Goal: Obtain resource: Download file/media

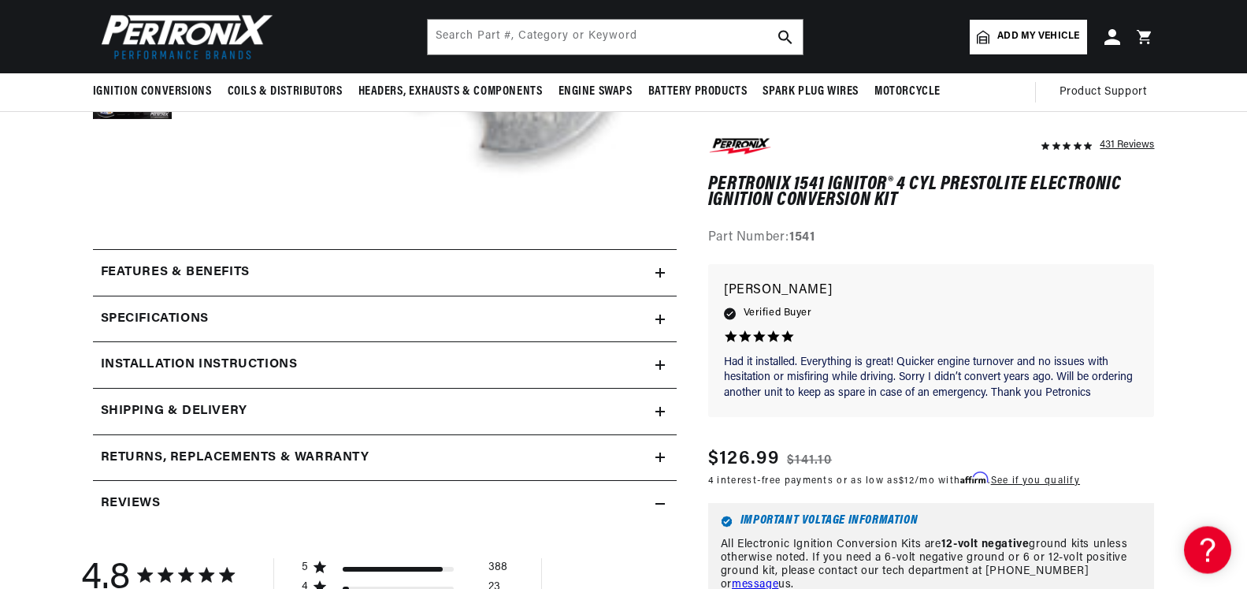
click at [659, 318] on icon at bounding box center [659, 318] width 9 height 9
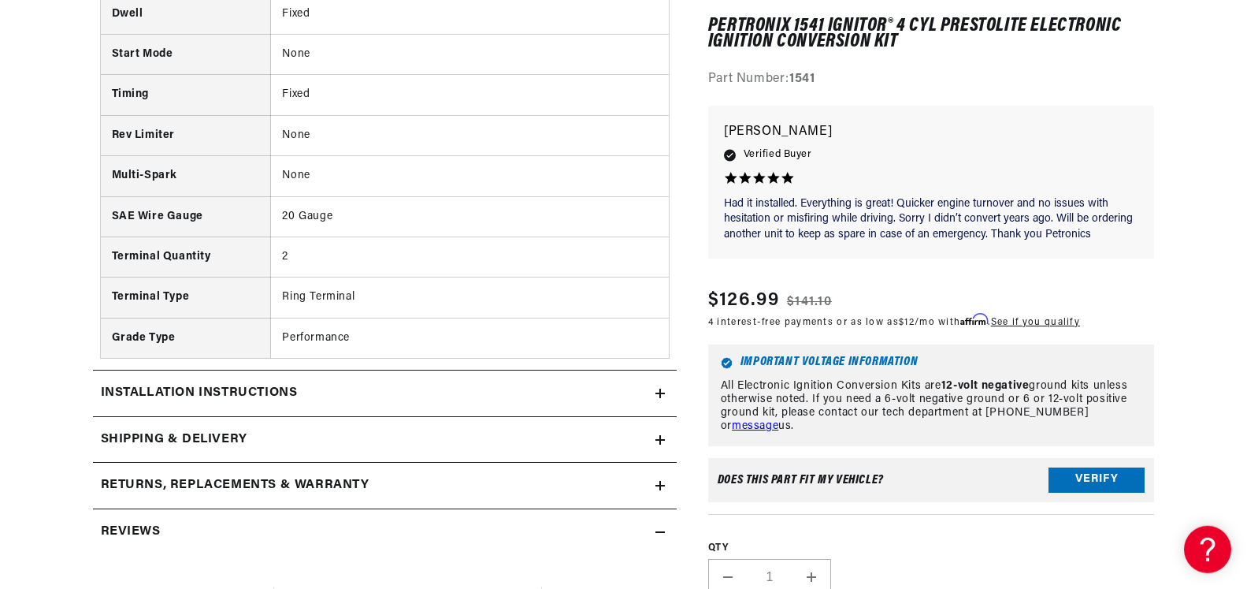
scroll to position [1164, 0]
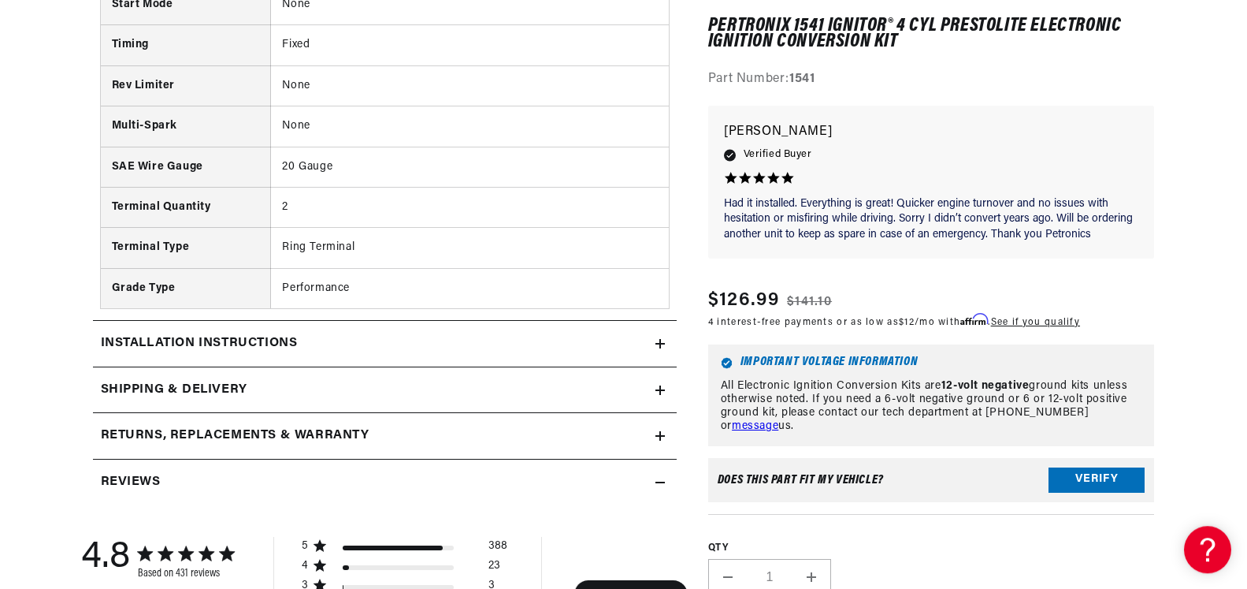
click at [660, 342] on icon at bounding box center [660, 343] width 0 height 9
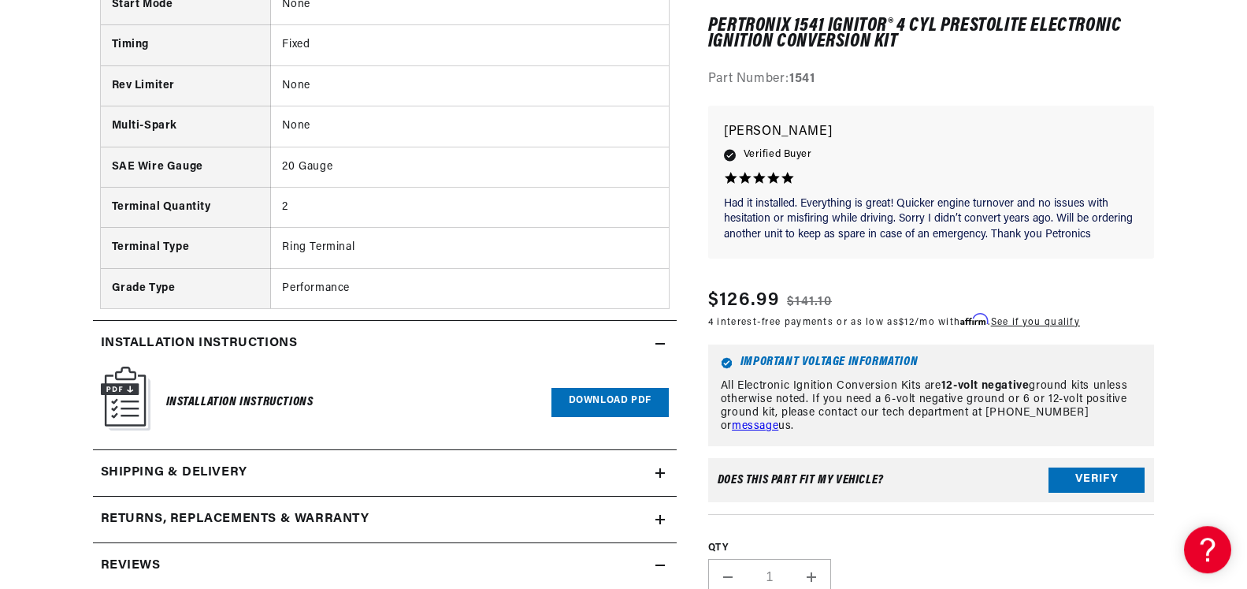
click at [602, 398] on link "Download PDF" at bounding box center [609, 402] width 117 height 29
click at [656, 343] on icon at bounding box center [659, 343] width 9 height 0
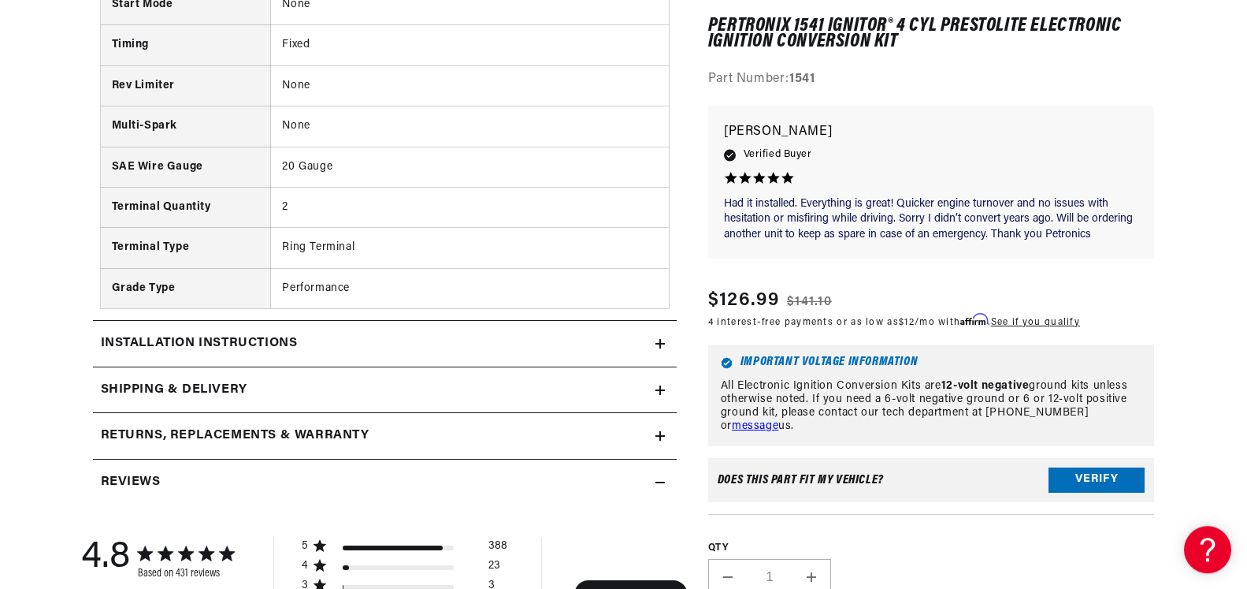
click at [659, 390] on icon at bounding box center [659, 390] width 9 height 0
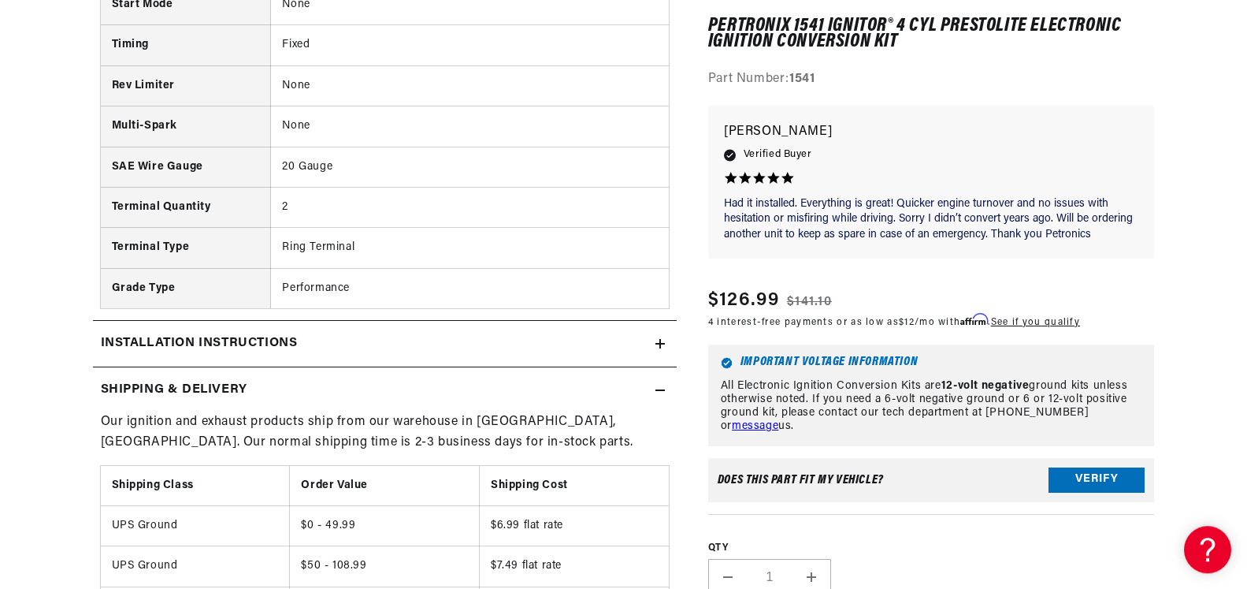
click at [659, 390] on icon at bounding box center [659, 390] width 9 height 0
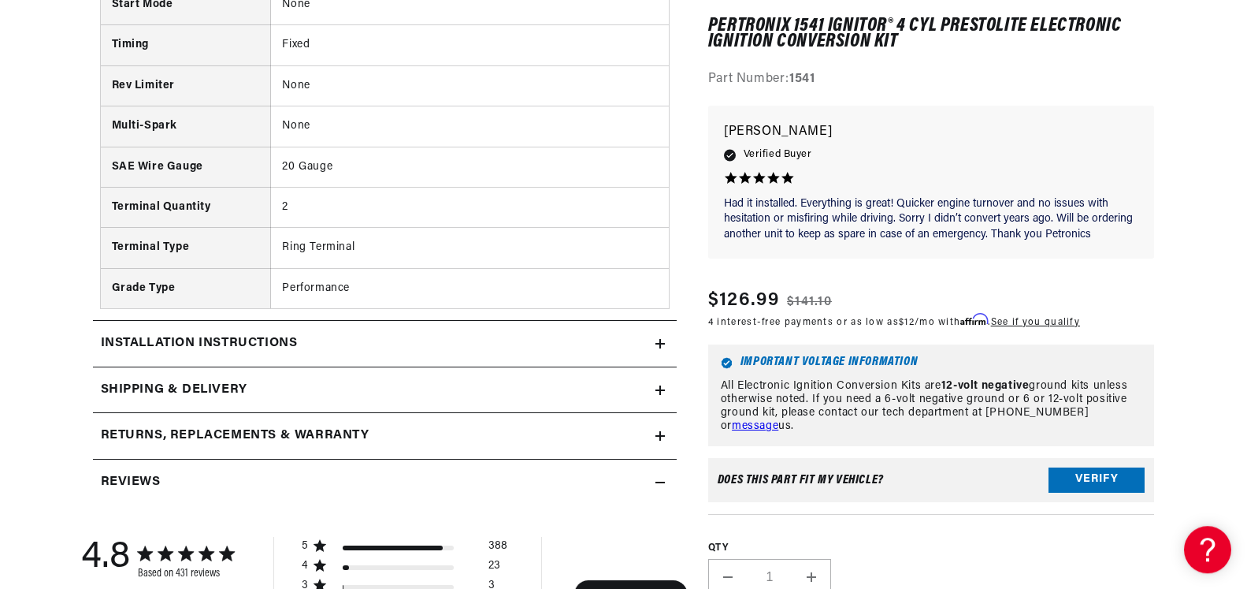
click at [660, 435] on icon at bounding box center [660, 435] width 0 height 9
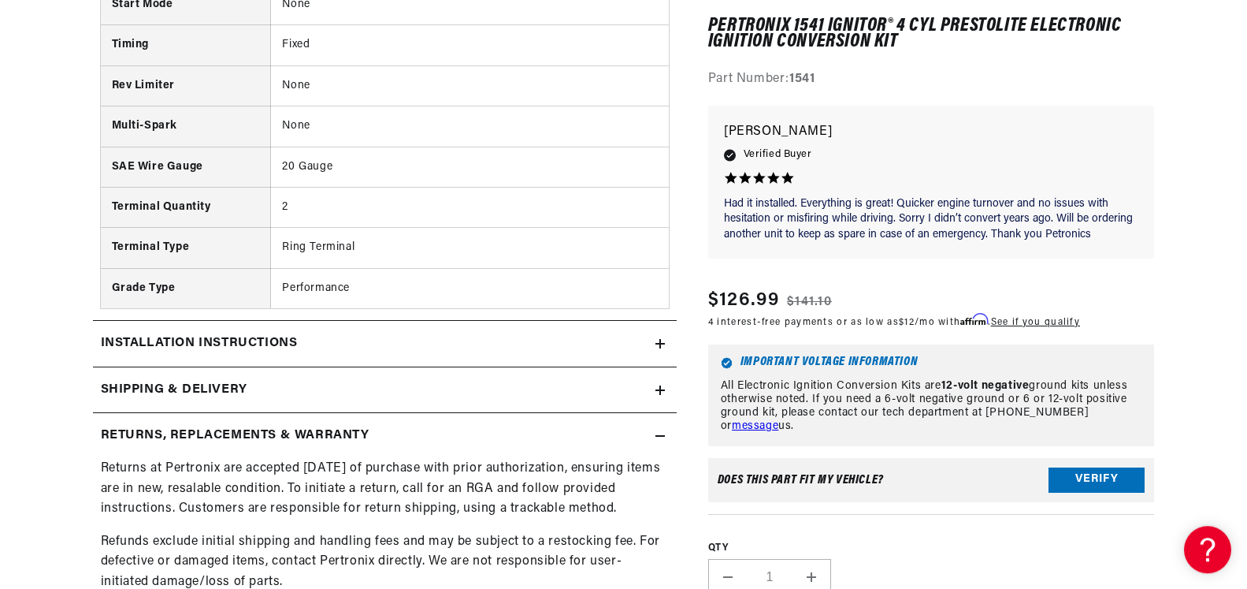
click at [659, 435] on icon at bounding box center [659, 435] width 9 height 9
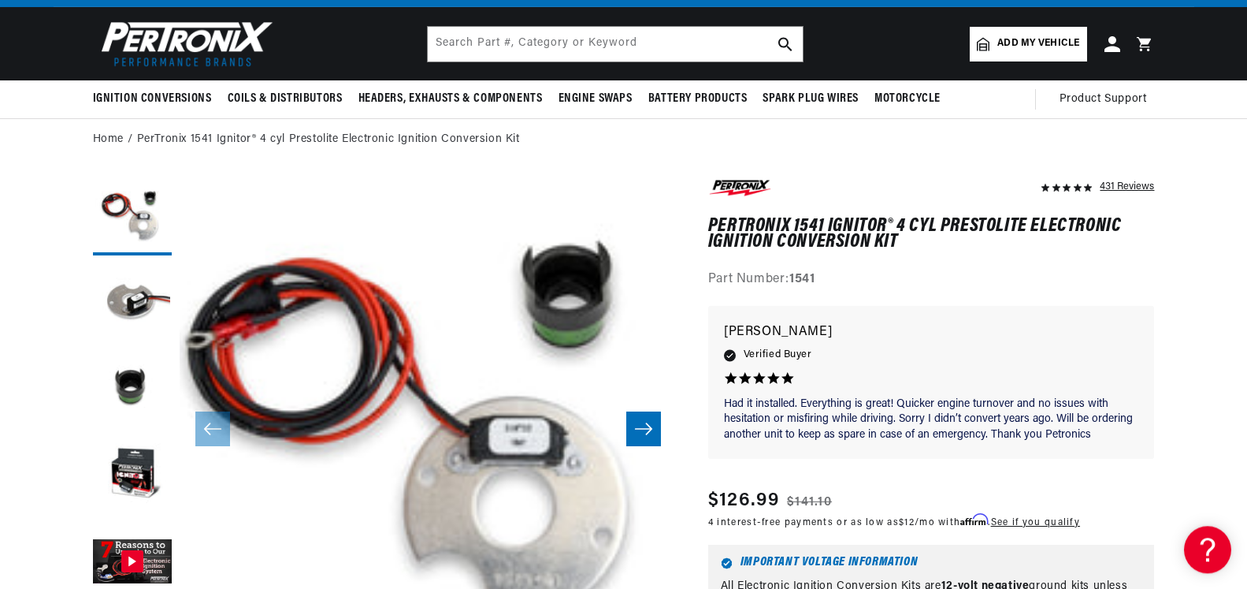
scroll to position [0, 0]
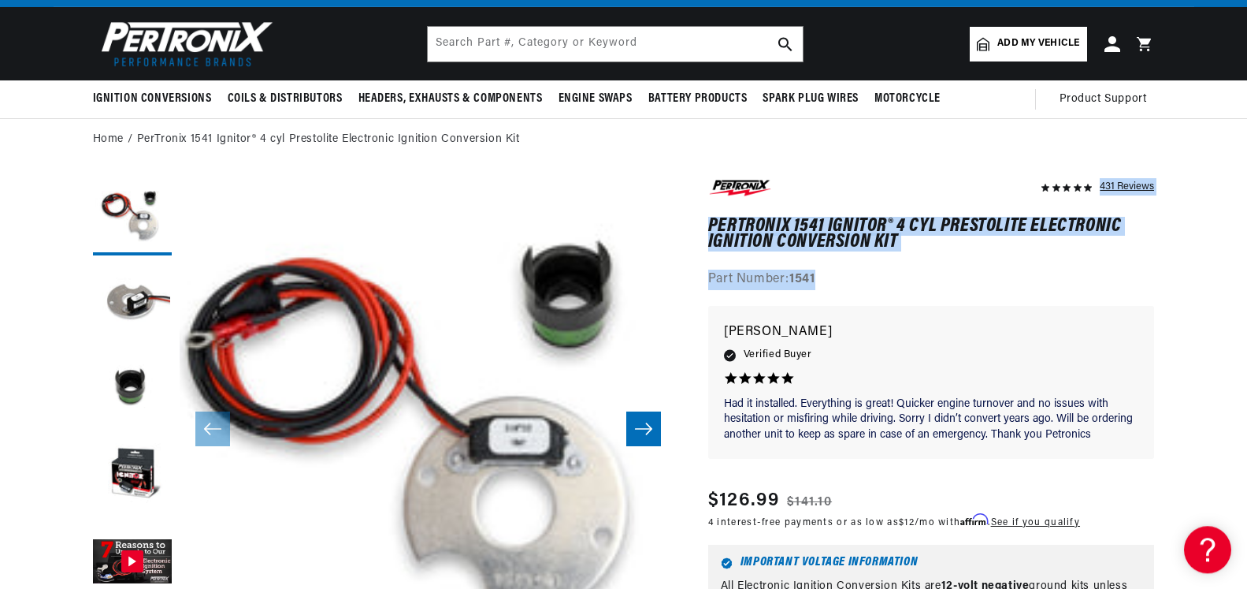
drag, startPoint x: 697, startPoint y: 166, endPoint x: 849, endPoint y: 292, distance: 197.5
